Goal: Transaction & Acquisition: Subscribe to service/newsletter

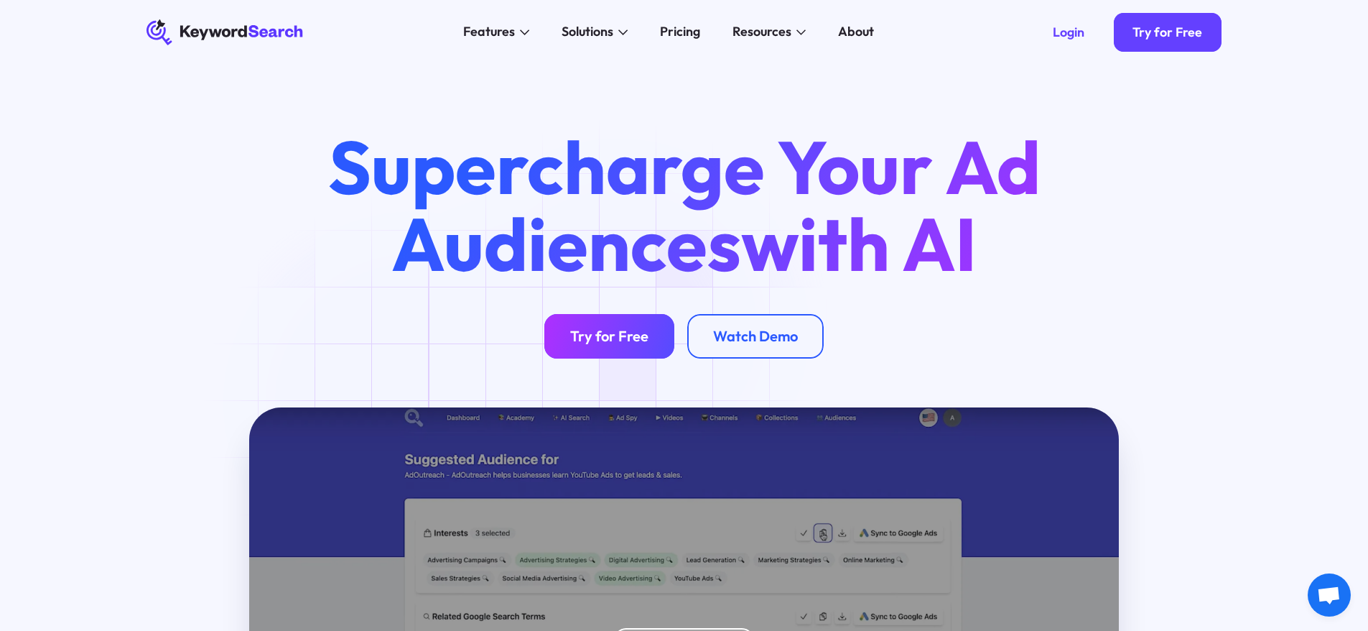
click at [623, 330] on div "Try for Free" at bounding box center [609, 336] width 78 height 18
click at [671, 28] on div "Pricing" at bounding box center [680, 31] width 40 height 19
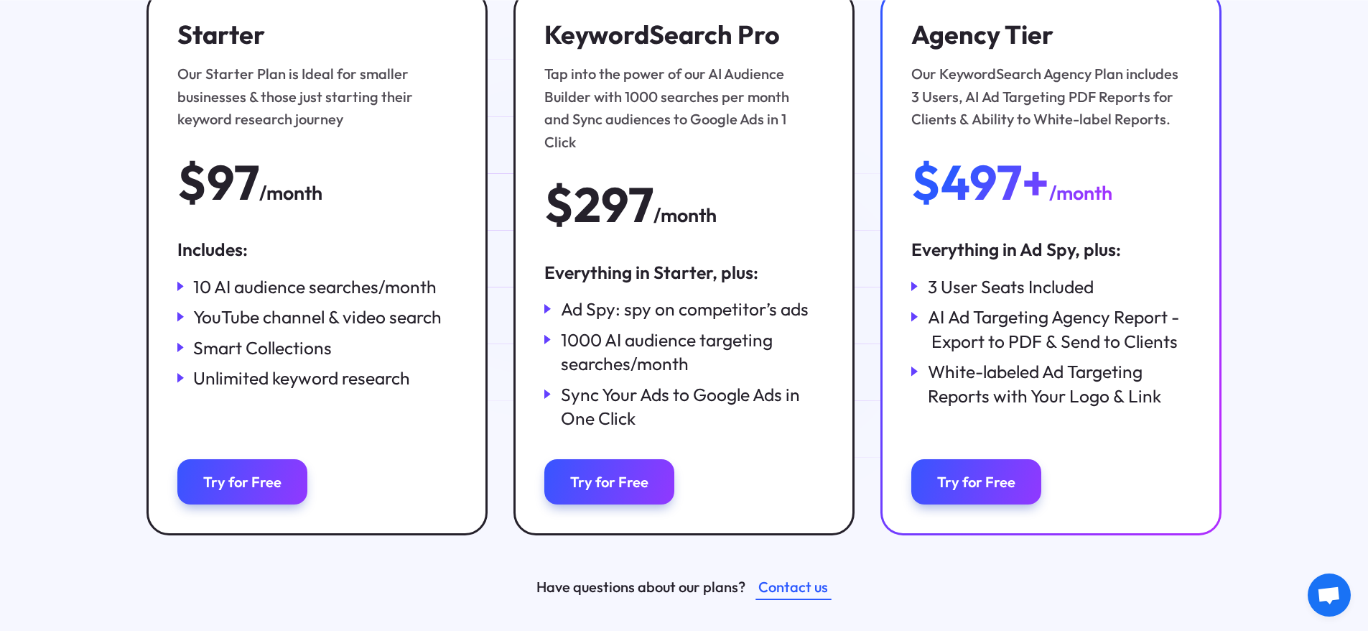
scroll to position [359, 0]
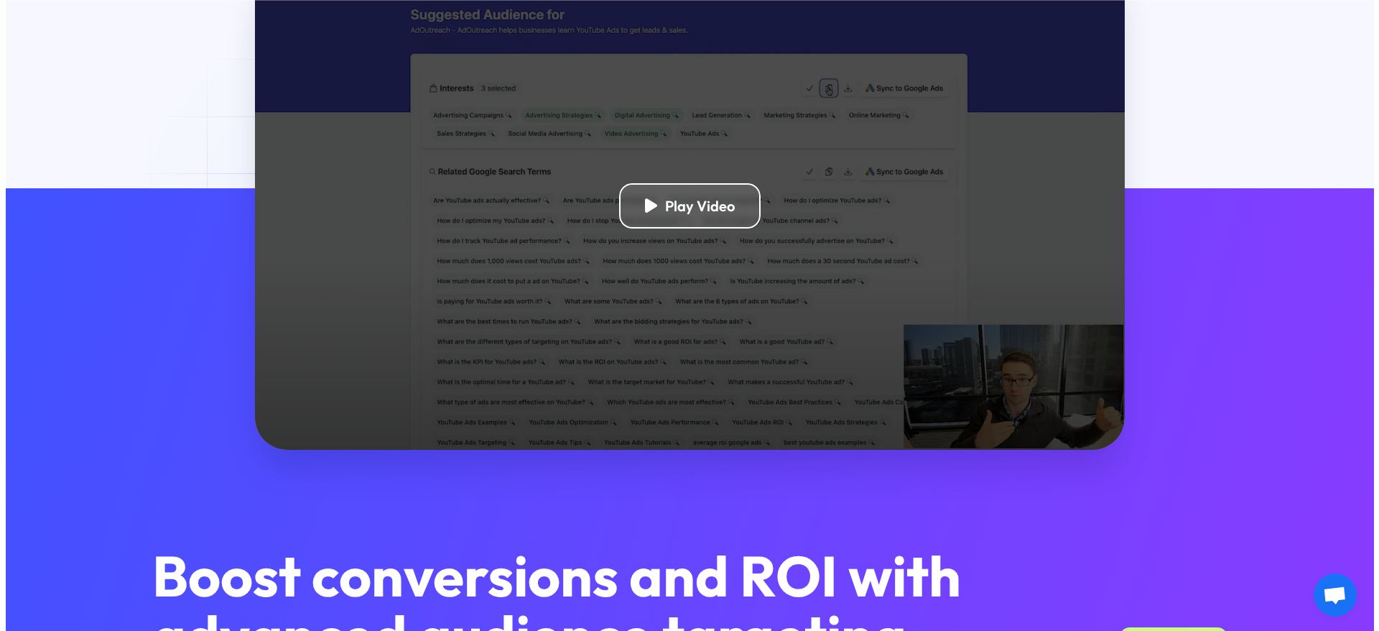
scroll to position [575, 0]
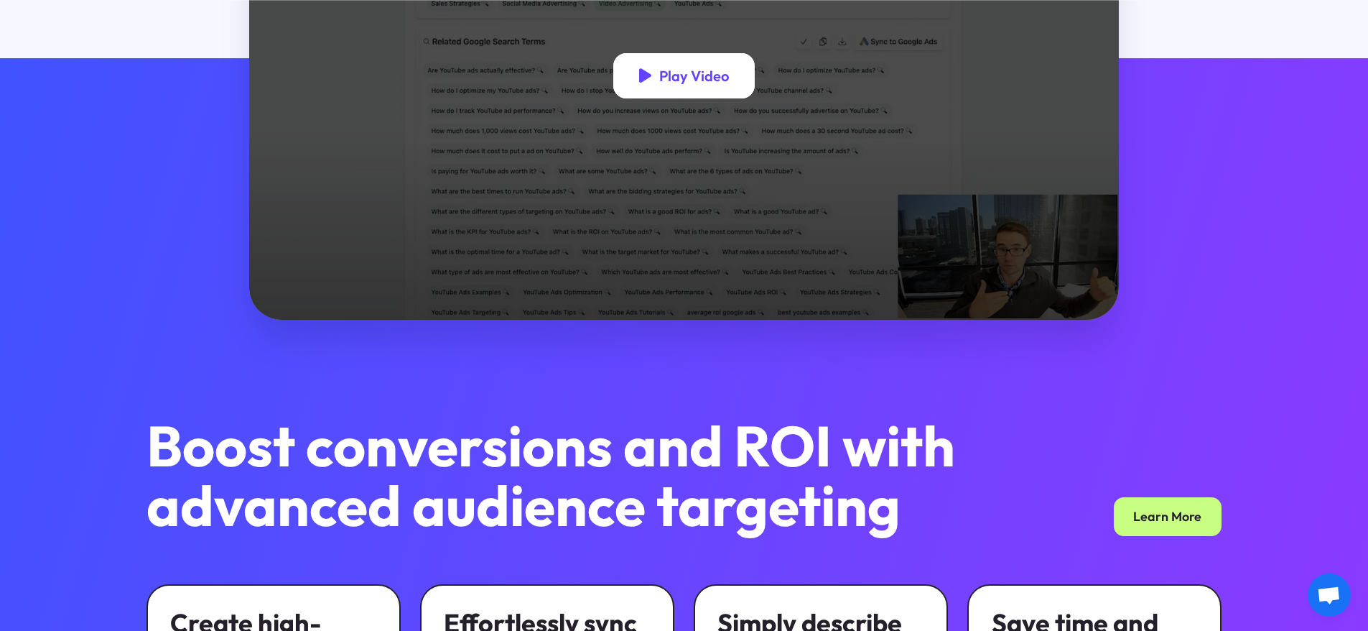
click at [643, 78] on icon "open lightbox" at bounding box center [645, 75] width 13 height 15
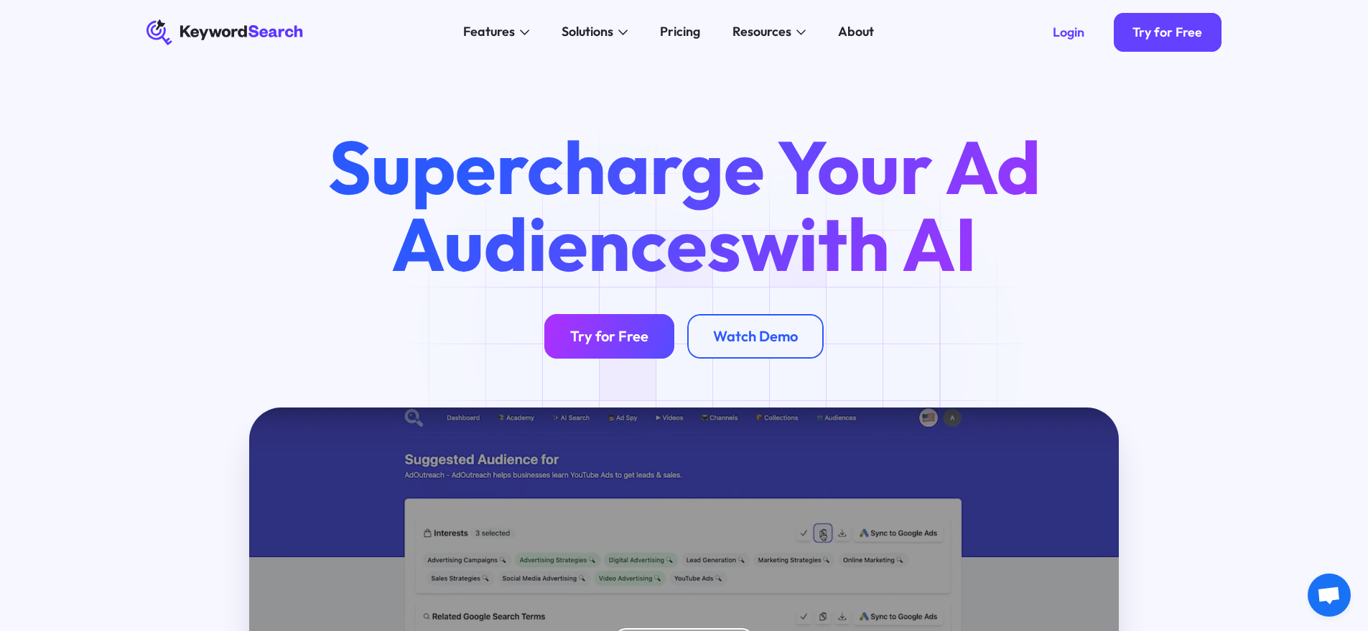
click at [615, 335] on div "Try for Free" at bounding box center [609, 336] width 78 height 18
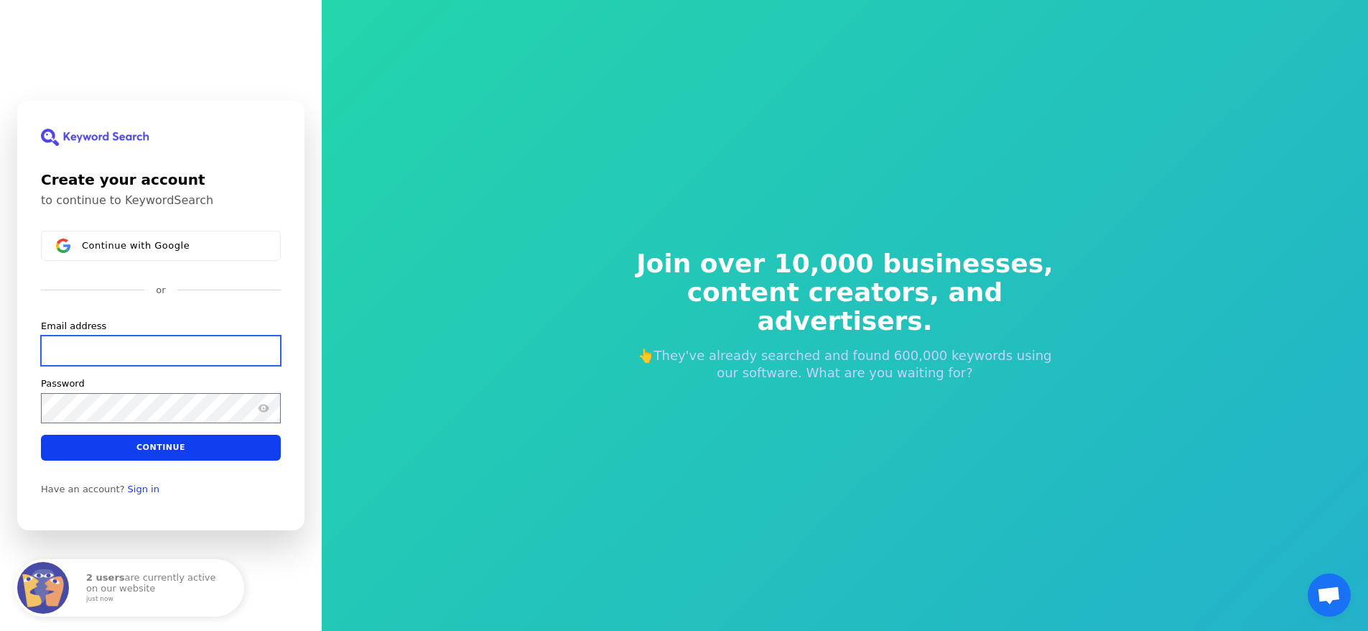
click at [65, 343] on input "Email address" at bounding box center [161, 350] width 240 height 30
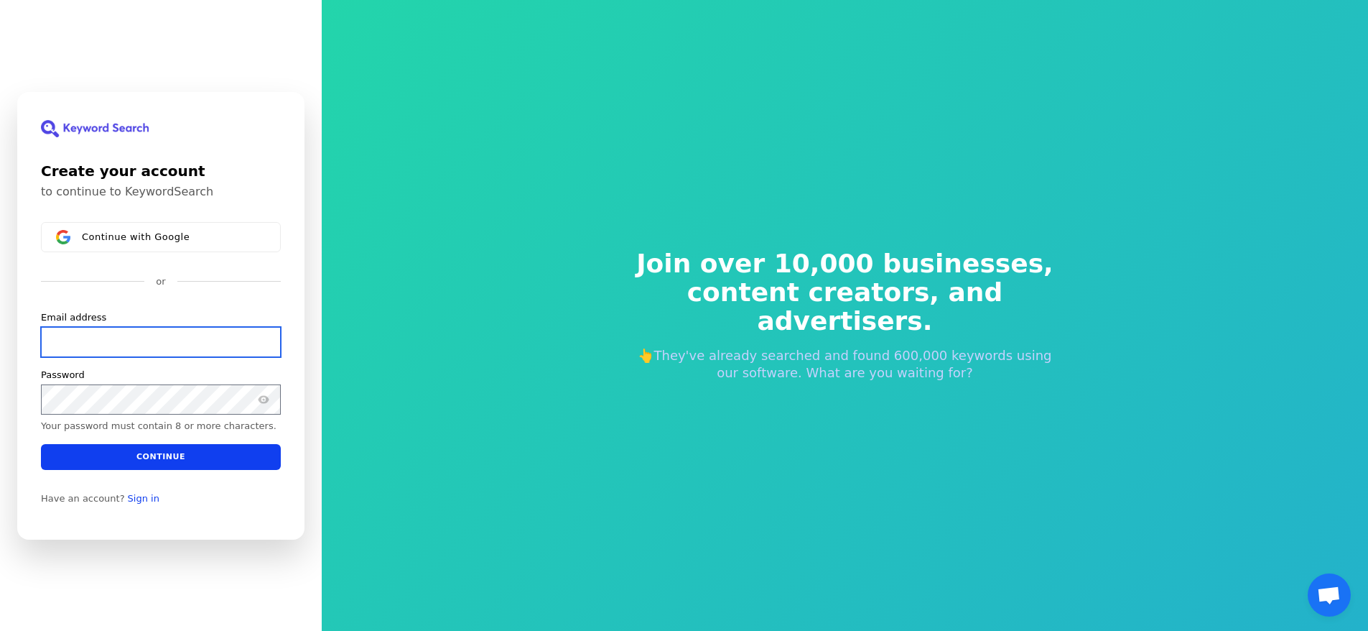
click at [92, 328] on input "Email address" at bounding box center [161, 341] width 240 height 30
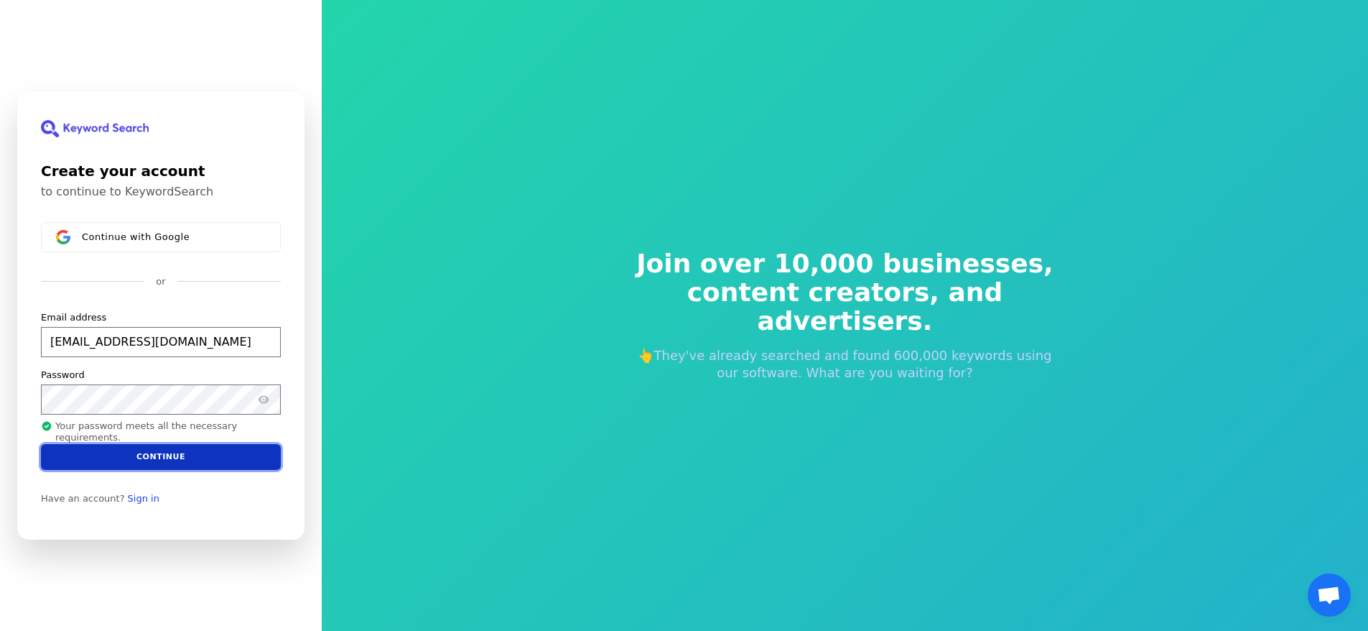
click at [133, 454] on button "Continue" at bounding box center [161, 456] width 240 height 26
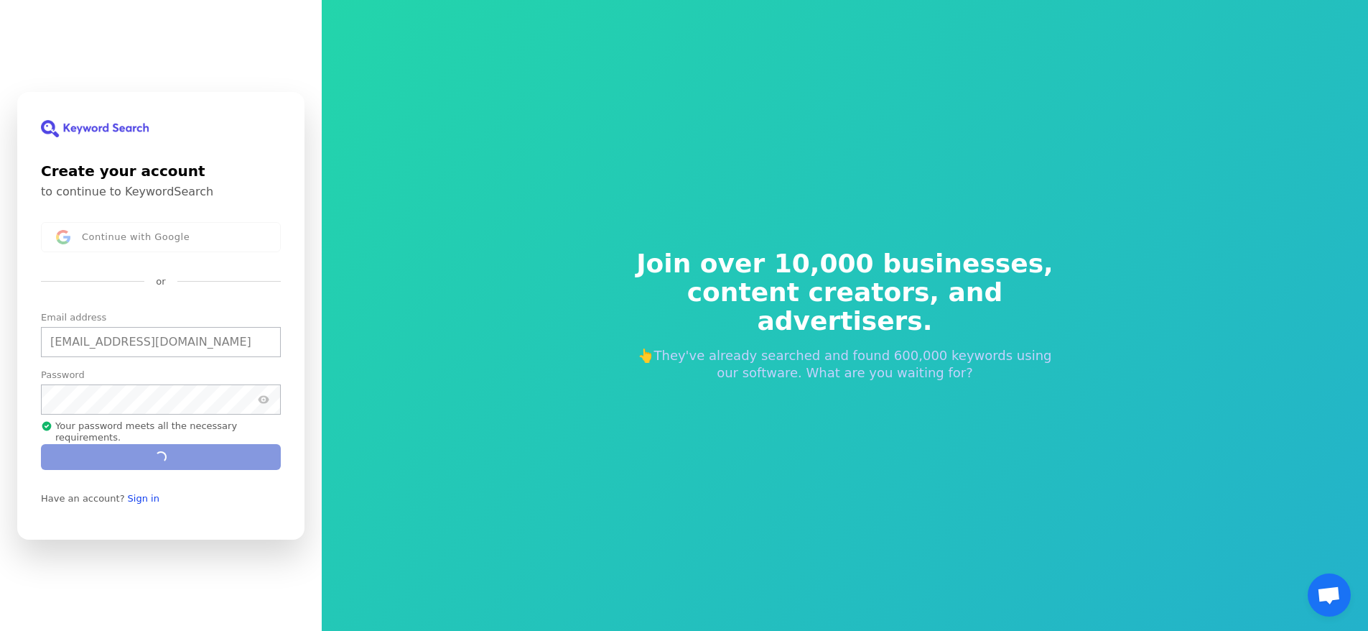
type input "sportiman2@gmail.com"
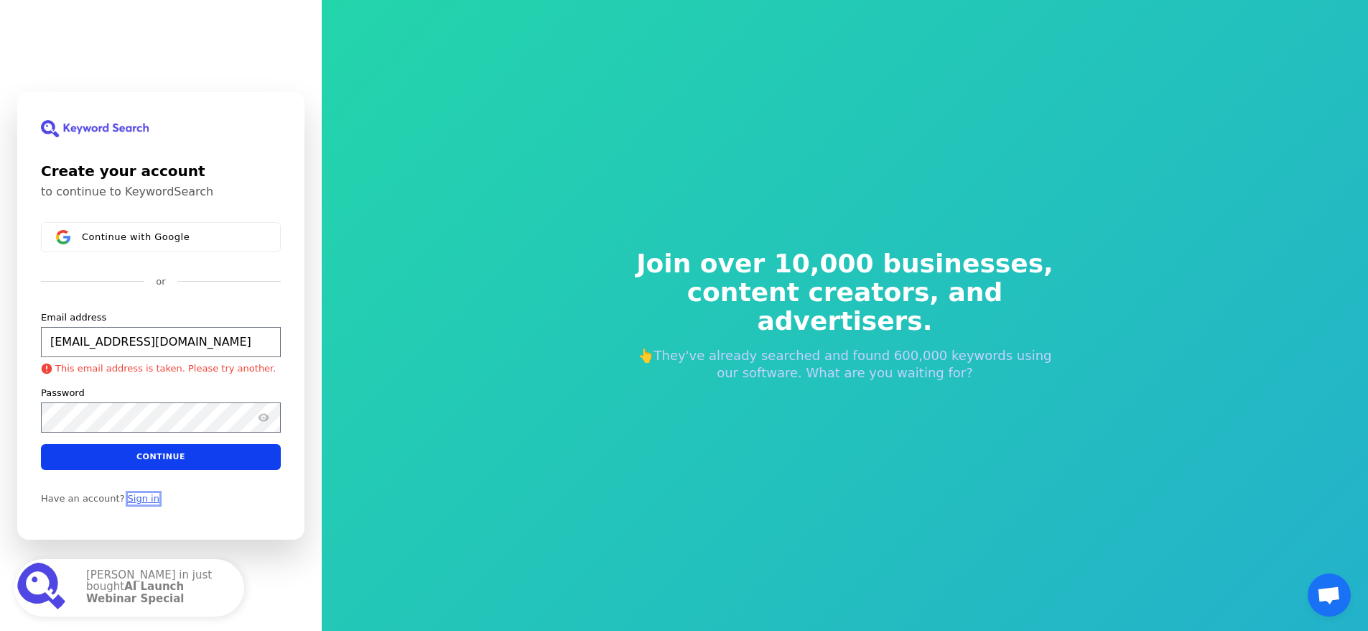
click at [138, 501] on link "Sign in" at bounding box center [144, 497] width 32 height 11
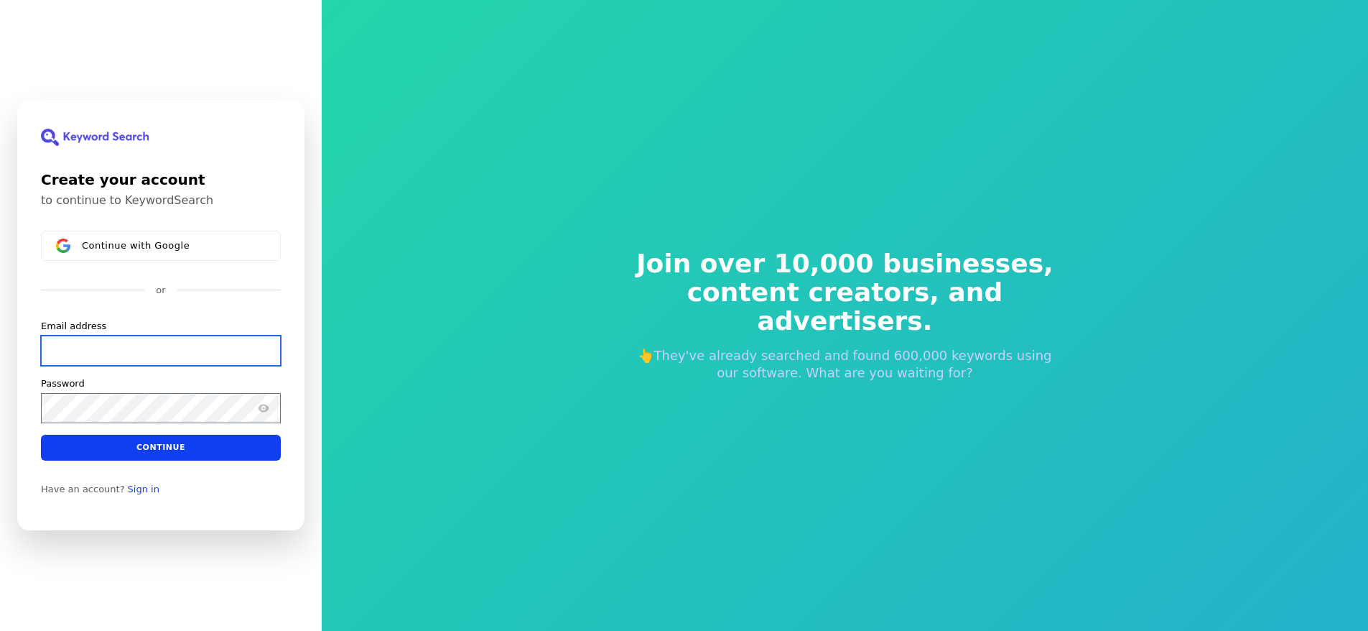
click at [106, 351] on input "Email address" at bounding box center [161, 350] width 240 height 30
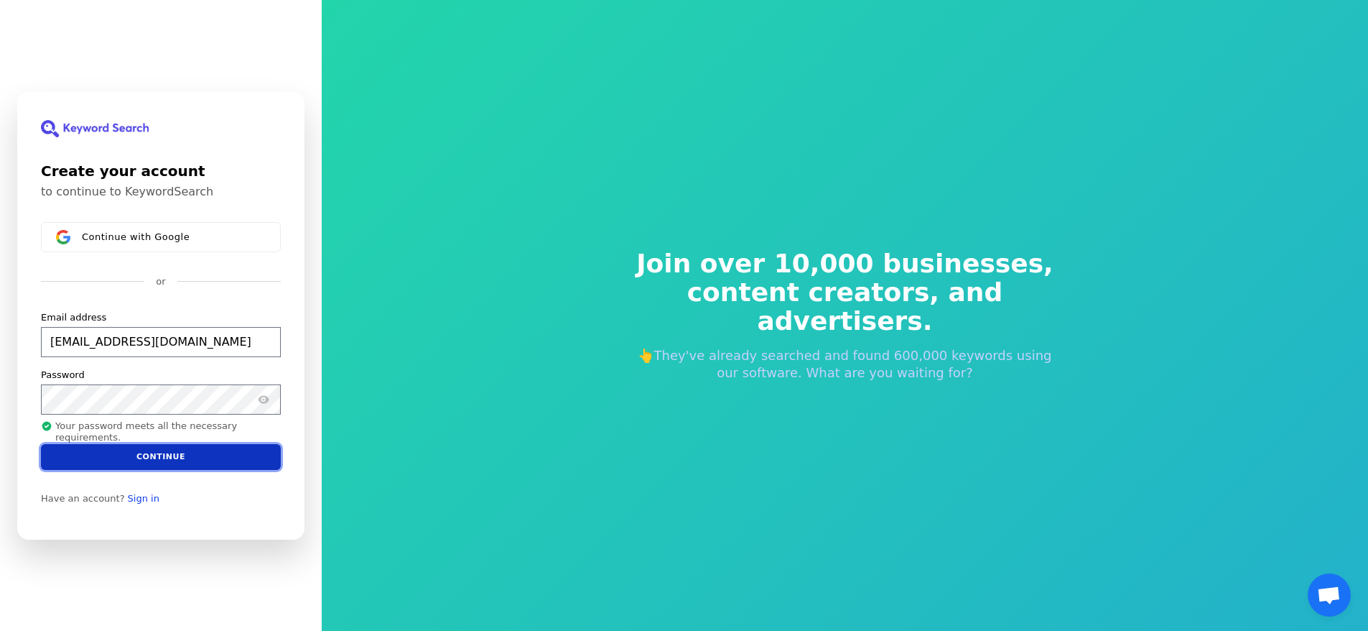
click at [141, 456] on button "Continue" at bounding box center [161, 456] width 240 height 26
type input "sportiman2@gmail.com"
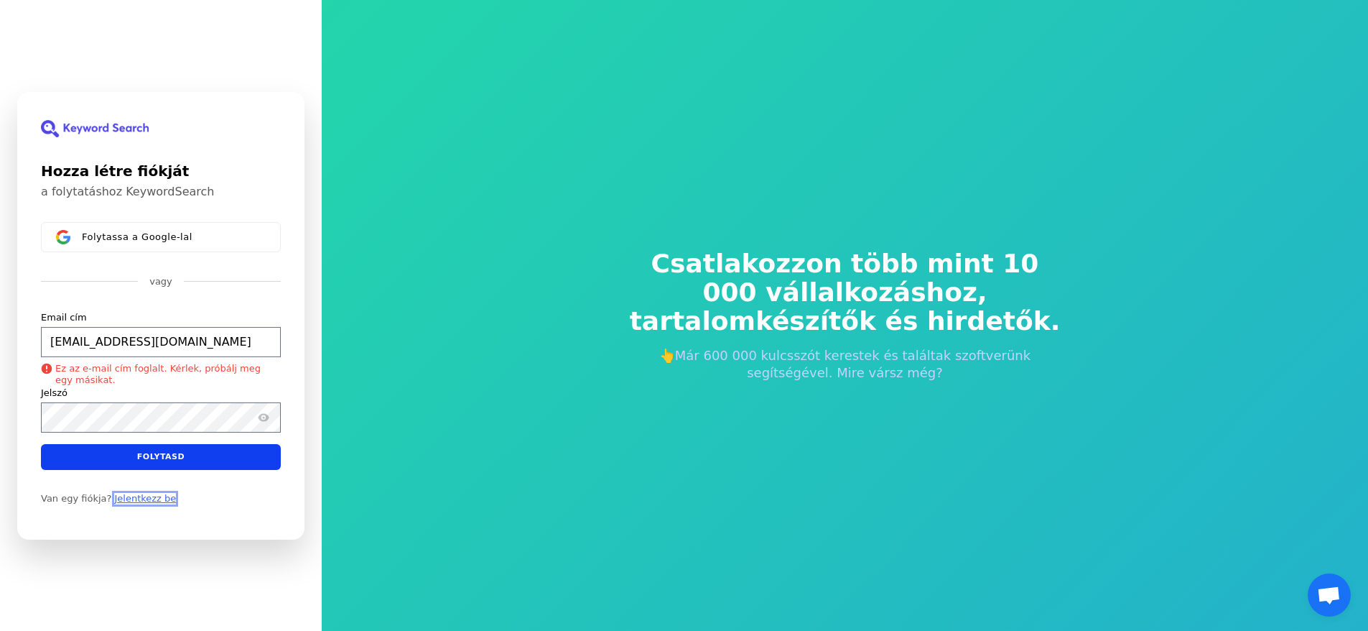
click at [144, 501] on font "Jelentkezz be" at bounding box center [145, 497] width 62 height 11
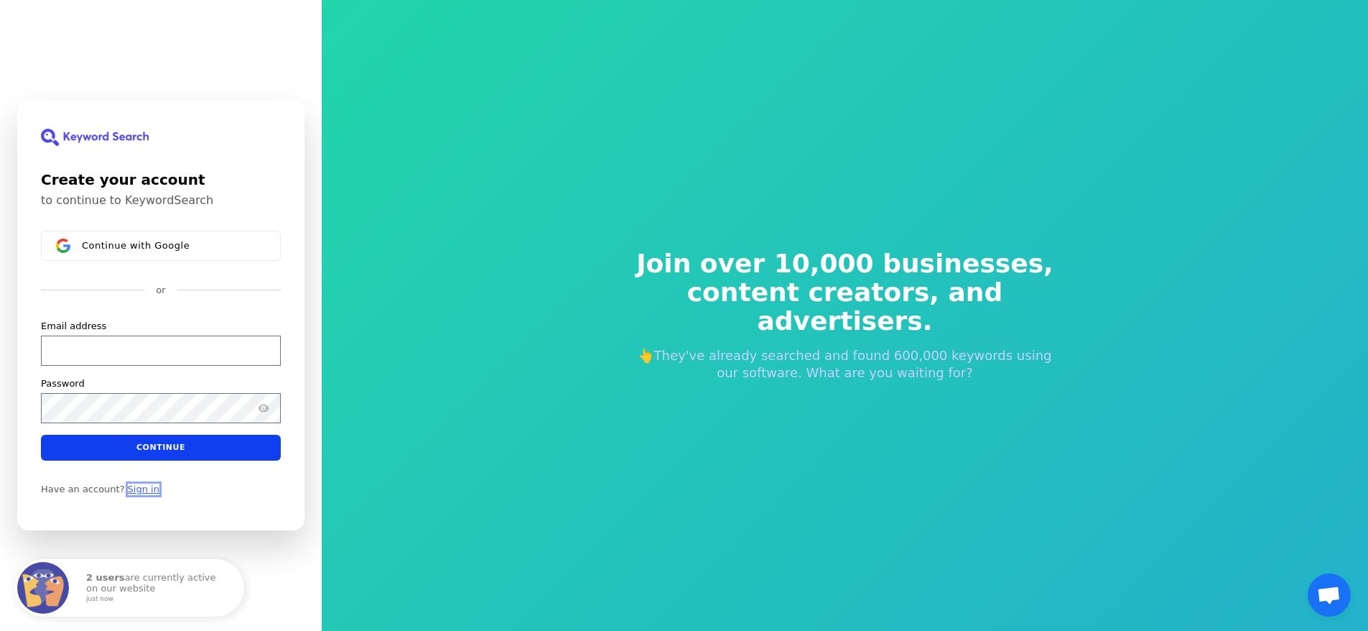
click at [134, 493] on link "Sign in" at bounding box center [144, 488] width 32 height 11
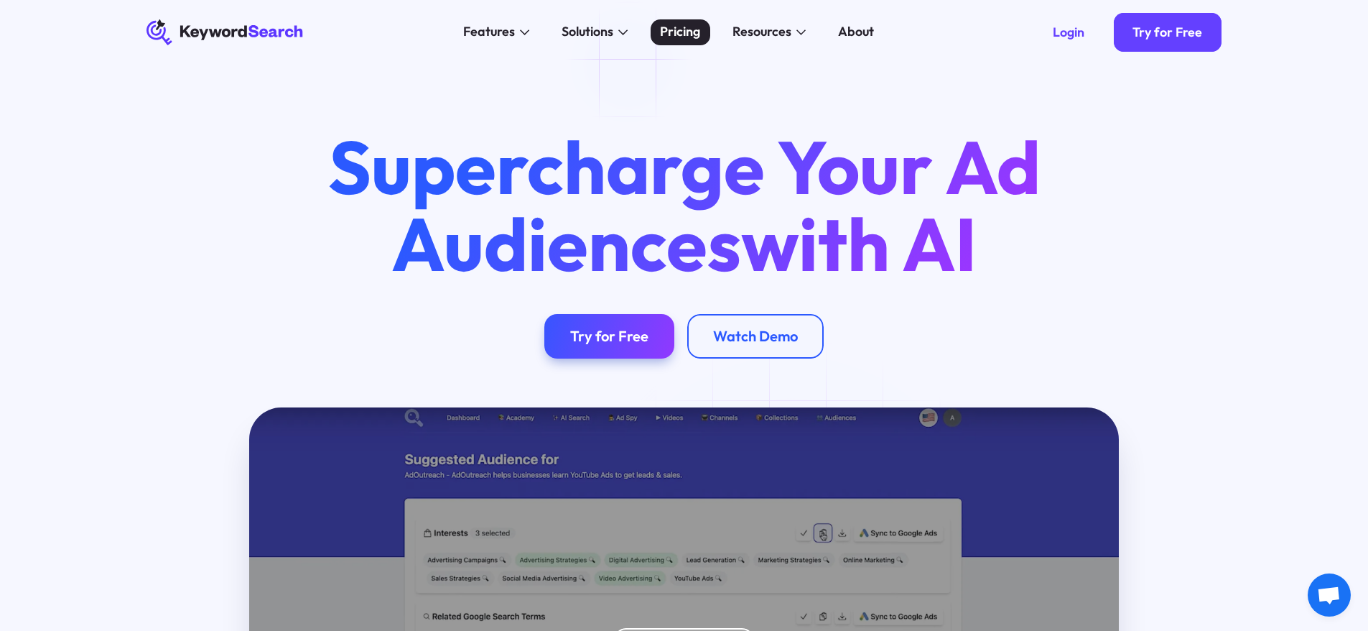
click at [674, 39] on div "Pricing" at bounding box center [680, 31] width 40 height 19
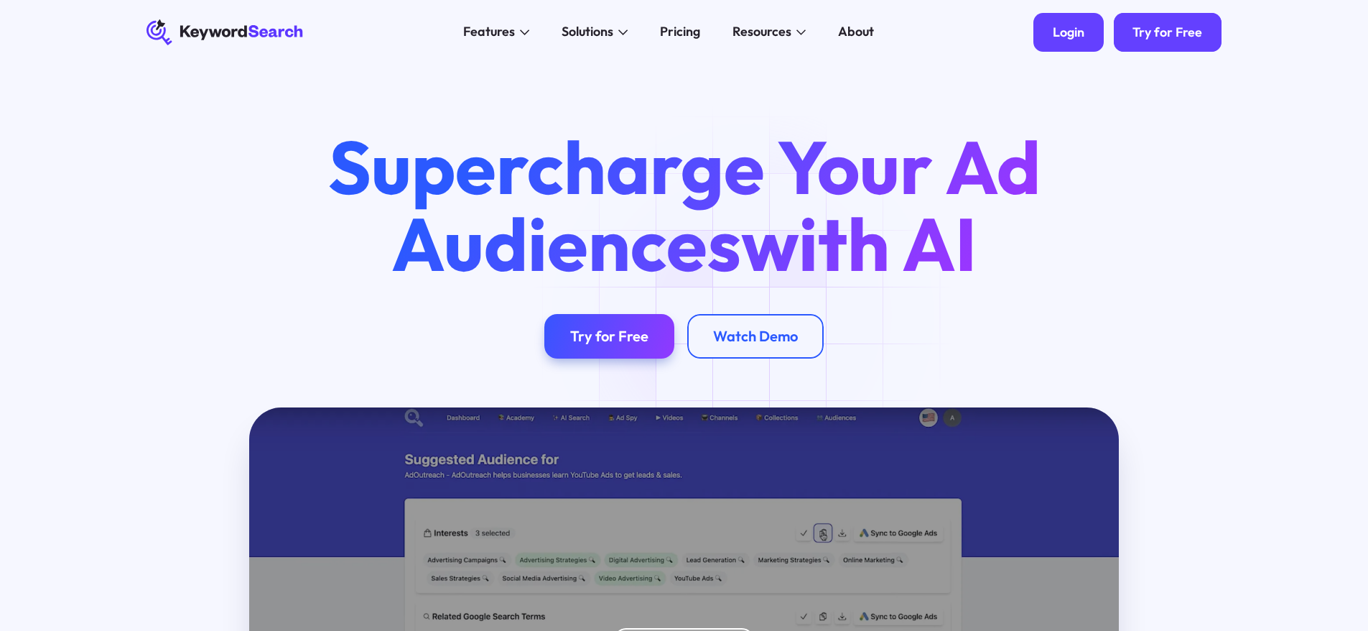
click at [1064, 29] on div "Login" at bounding box center [1069, 32] width 32 height 16
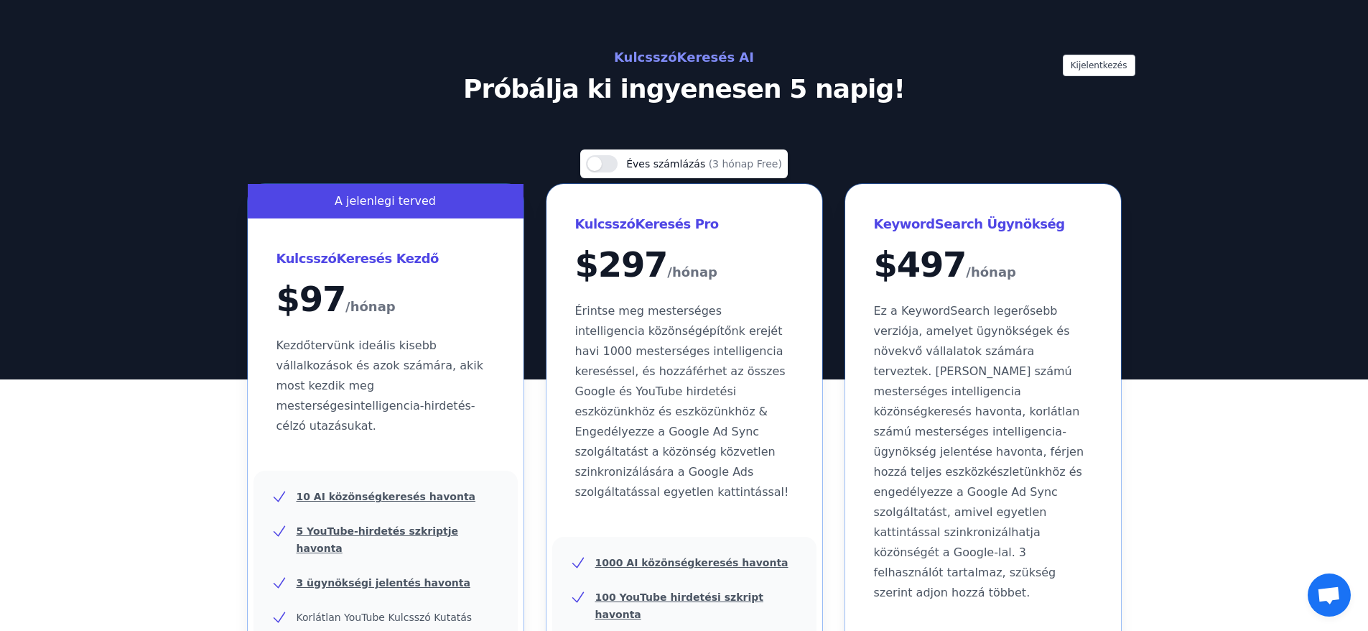
click at [715, 91] on font "Próbálja ki ingyenesen 5 napig!" at bounding box center [684, 88] width 442 height 29
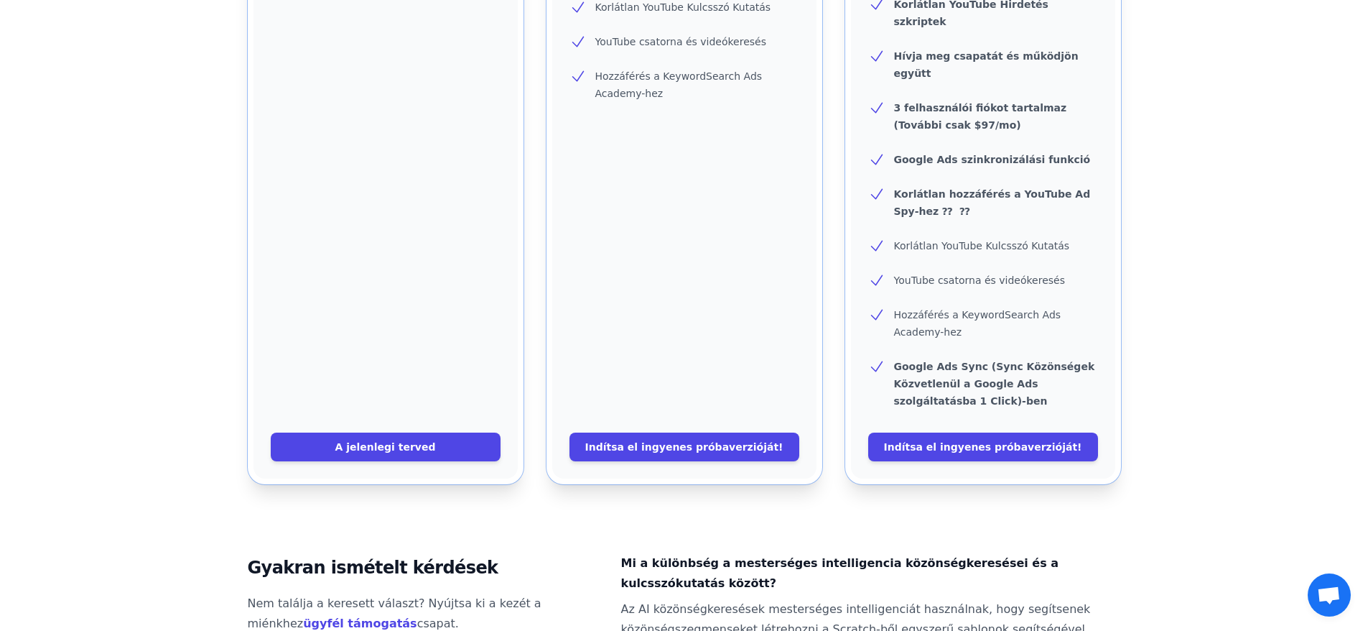
scroll to position [862, 0]
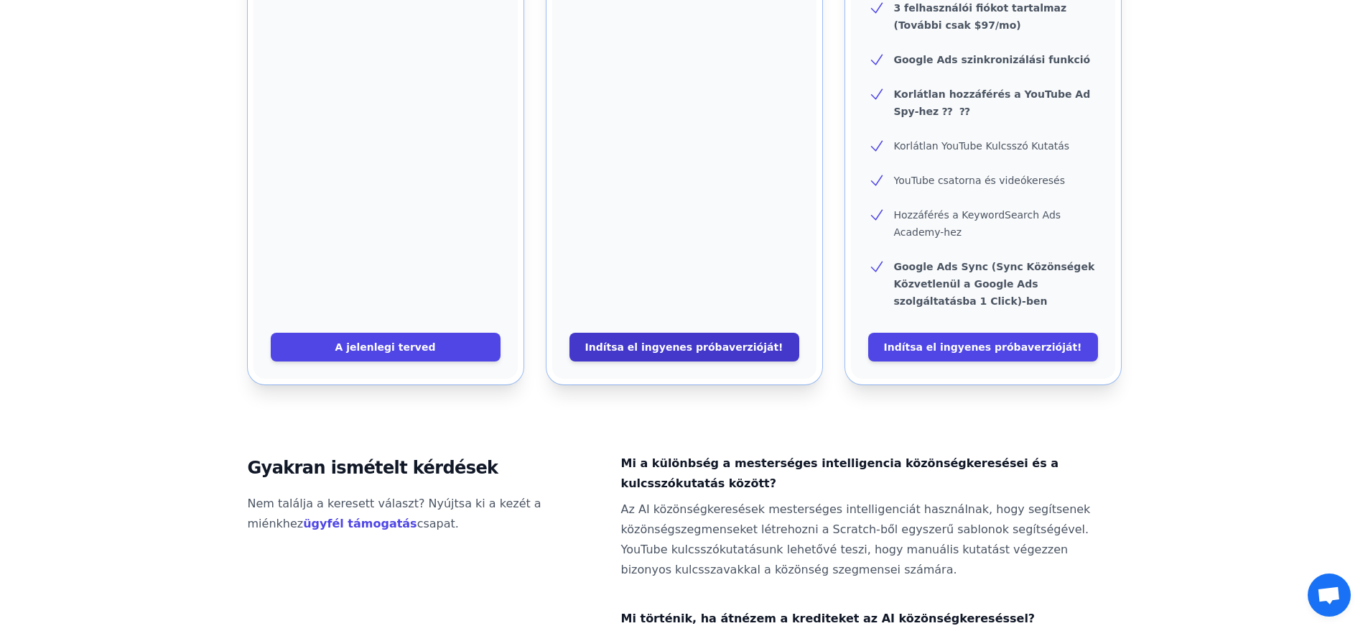
click at [632, 341] on font "Indítsa el ingyenes próbaverzióját!" at bounding box center [684, 346] width 198 height 11
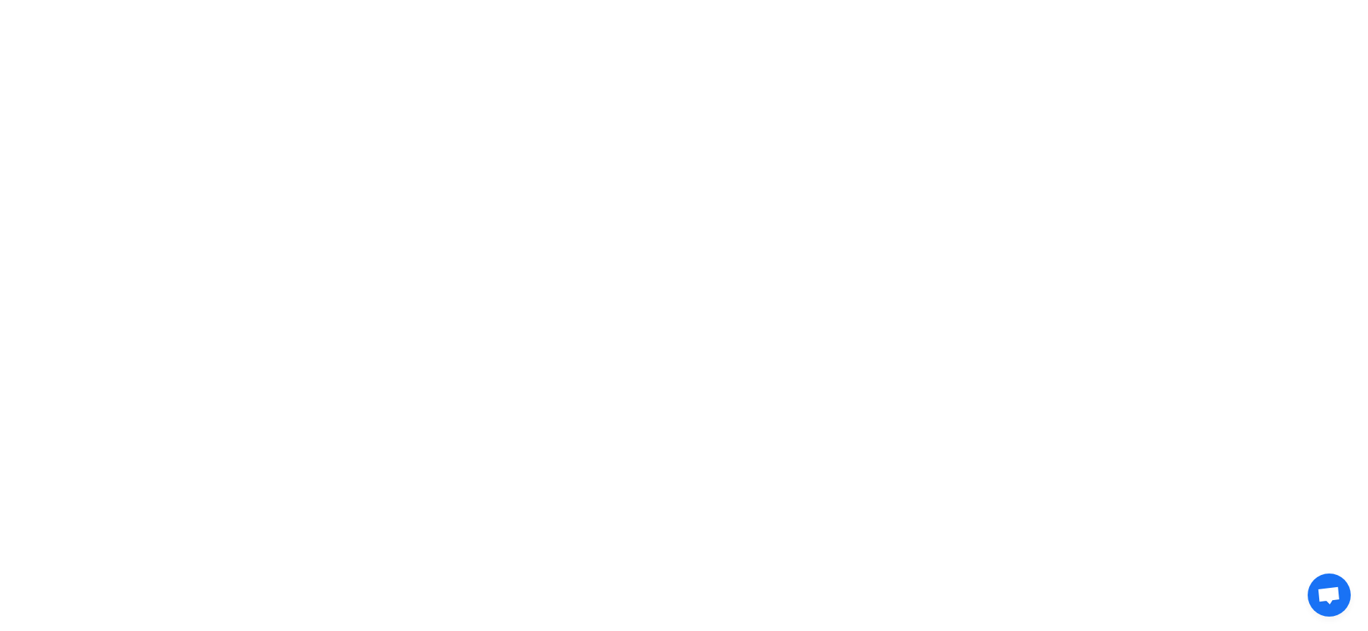
scroll to position [0, 0]
